Goal: Find specific page/section: Find specific page/section

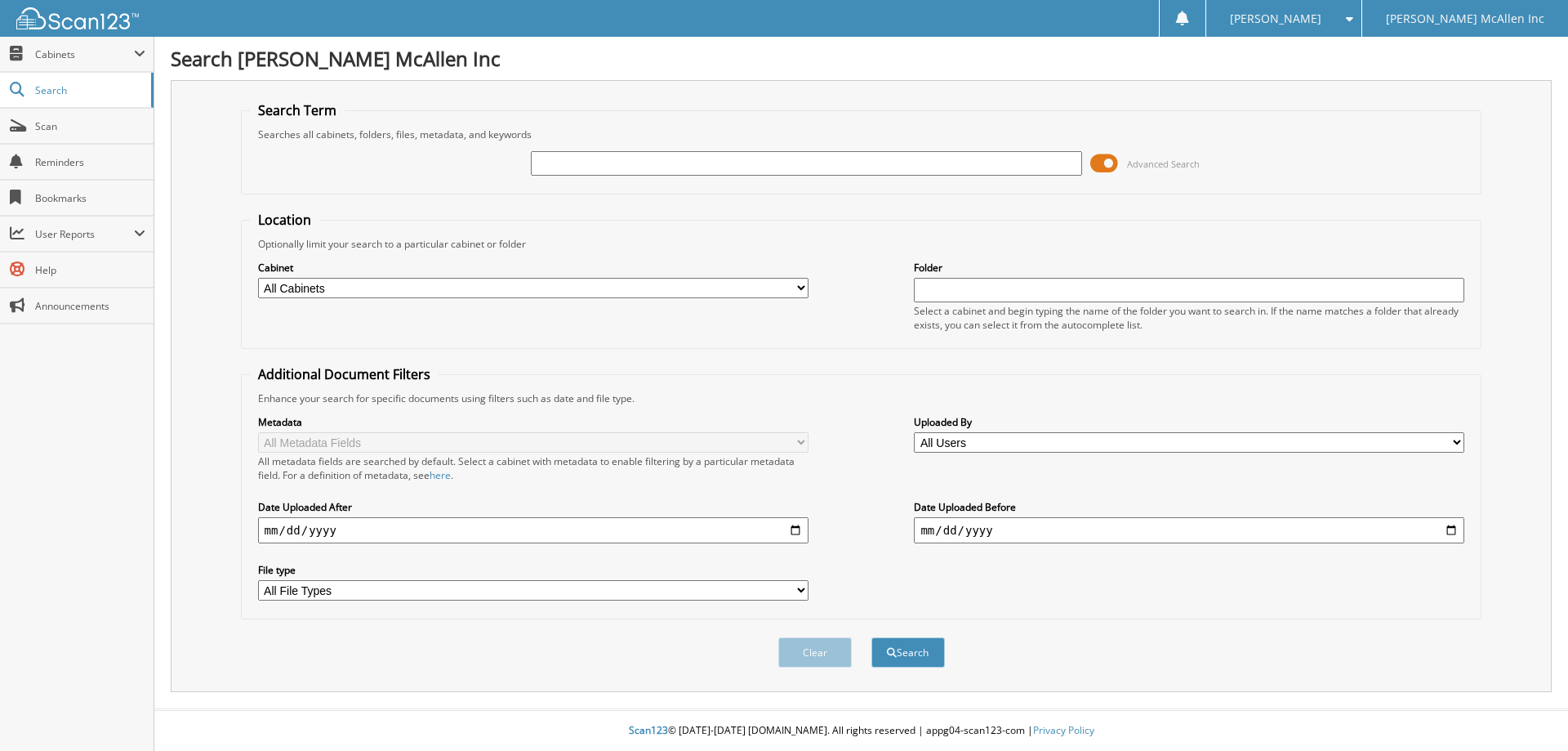
click at [563, 156] on input "text" at bounding box center [806, 163] width 551 height 24
click at [568, 162] on input "text" at bounding box center [806, 163] width 551 height 24
type input "773744"
click at [871, 637] on button "Search" at bounding box center [908, 652] width 74 height 30
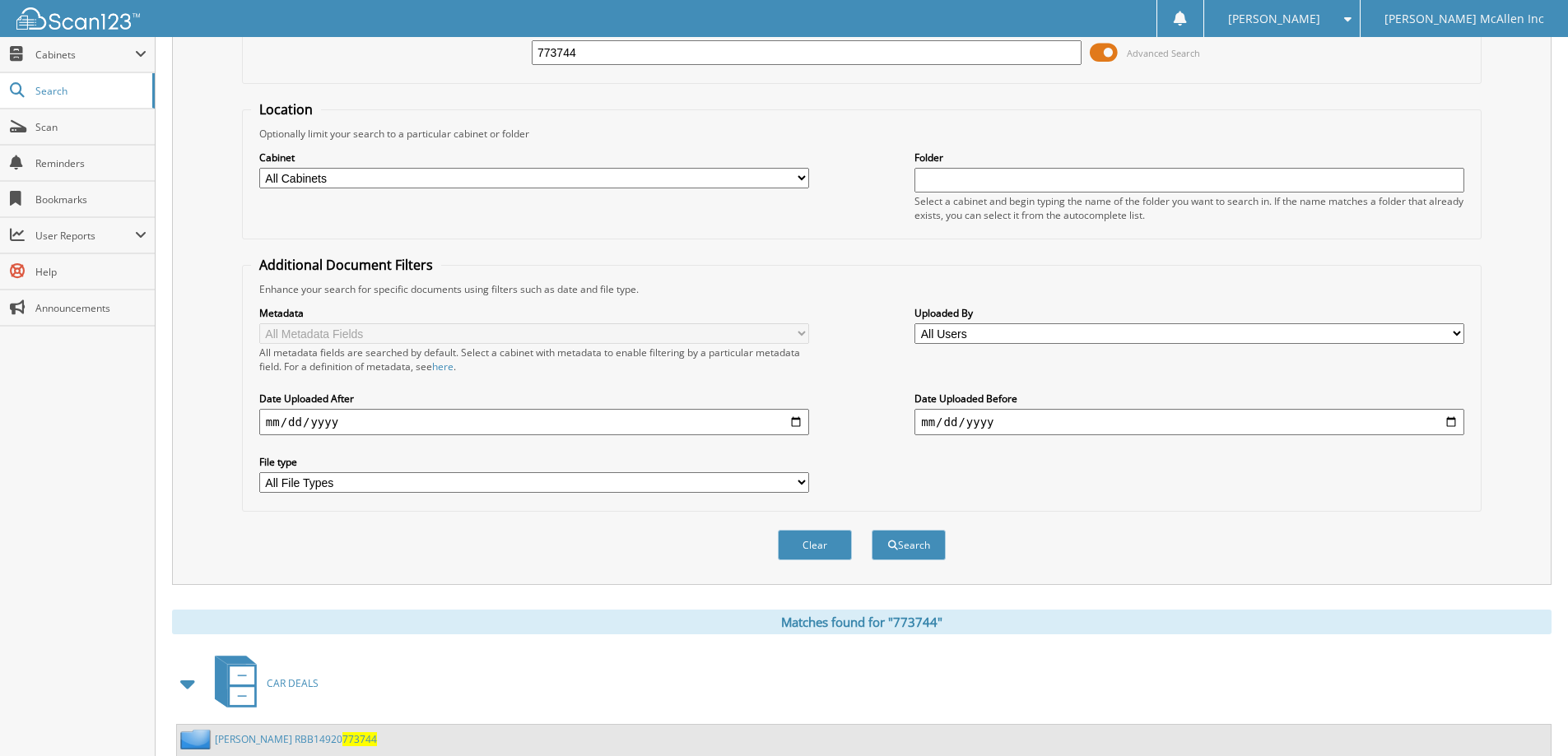
scroll to position [228, 0]
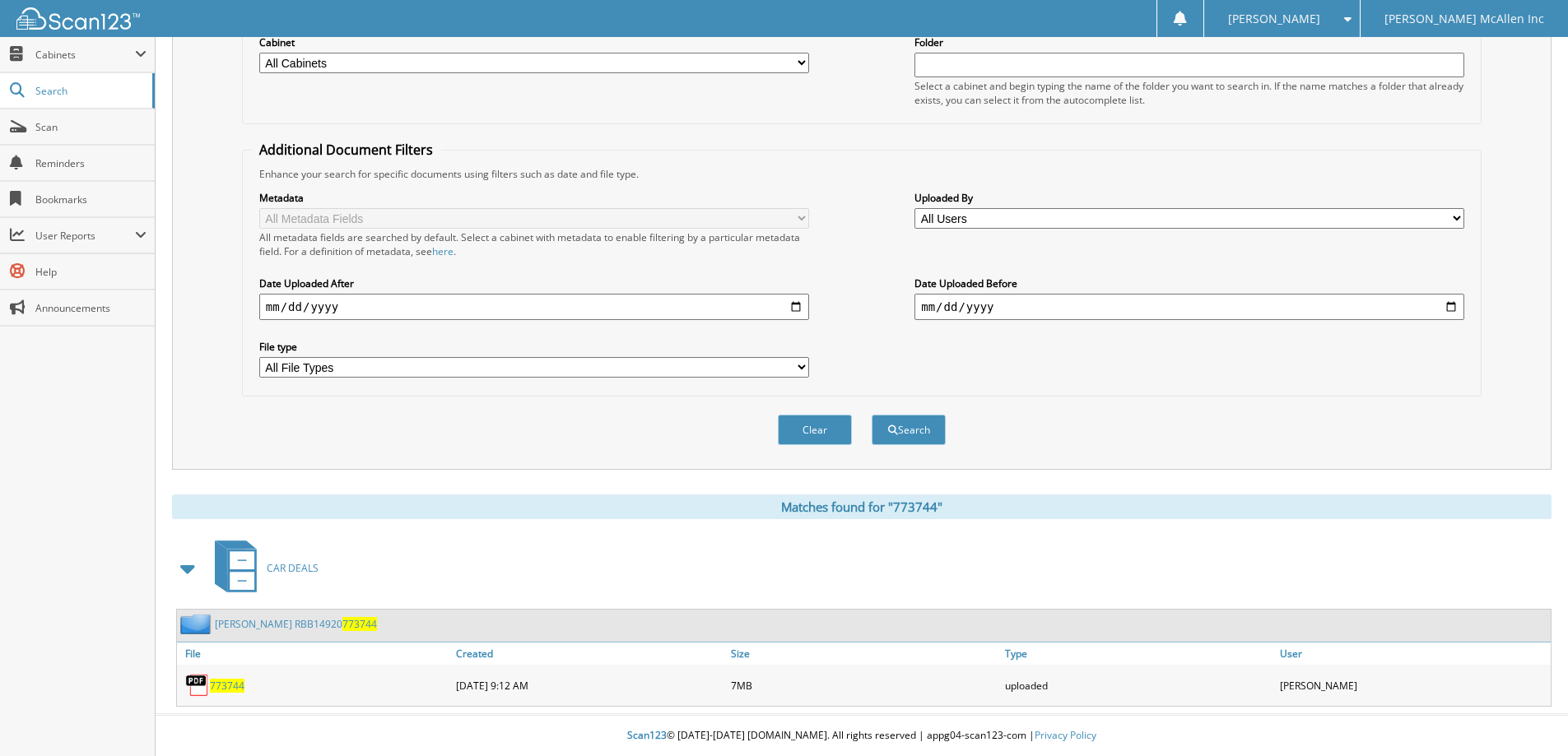
click at [230, 686] on span "773744" at bounding box center [227, 686] width 34 height 14
